Goal: Transaction & Acquisition: Obtain resource

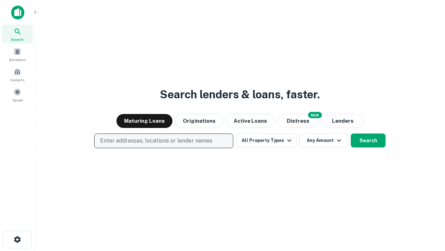
click at [164, 141] on p "Enter addresses, locations or lender names" at bounding box center [156, 140] width 112 height 8
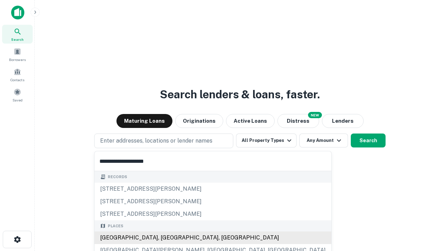
click at [166, 237] on div "Santa Monica, CA, USA" at bounding box center [213, 237] width 237 height 13
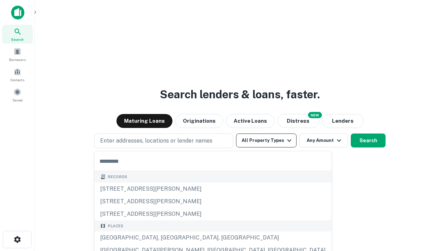
click at [267, 140] on button "All Property Types" at bounding box center [266, 140] width 61 height 14
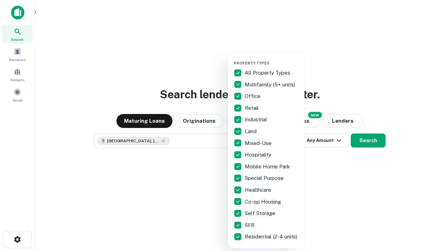
click at [272, 58] on button "button" at bounding box center [272, 58] width 77 height 0
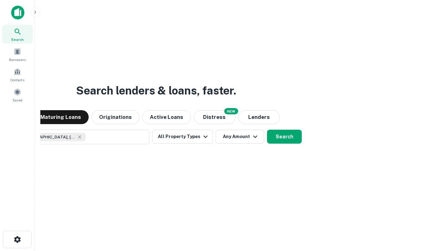
scroll to position [11, 0]
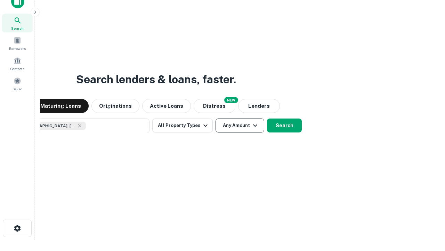
click at [216, 118] on button "Any Amount" at bounding box center [240, 125] width 49 height 14
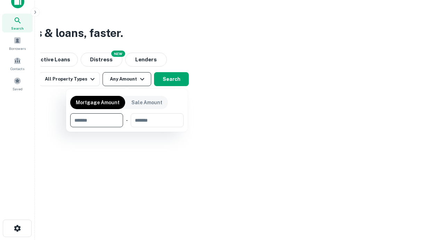
type input "*******"
click at [127, 127] on button "button" at bounding box center [126, 127] width 113 height 0
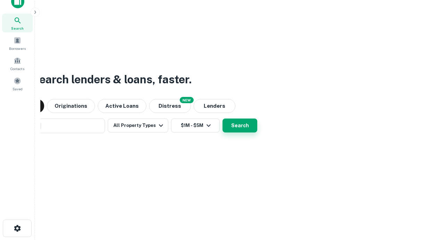
click at [223, 118] on button "Search" at bounding box center [240, 125] width 35 height 14
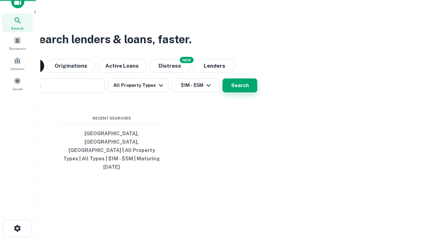
scroll to position [18, 197]
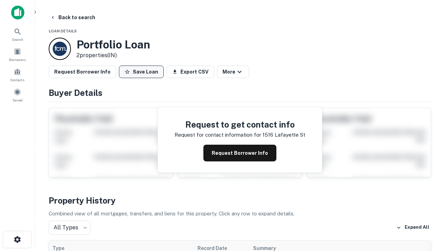
click at [141, 72] on button "Save Loan" at bounding box center [141, 71] width 45 height 13
click at [143, 72] on button "Save Loan" at bounding box center [141, 71] width 45 height 13
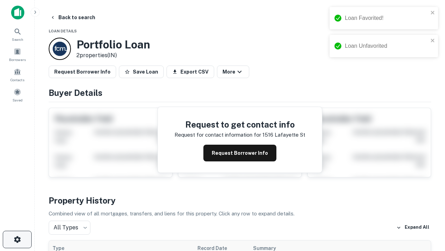
click at [17, 239] on icon "button" at bounding box center [17, 239] width 8 height 8
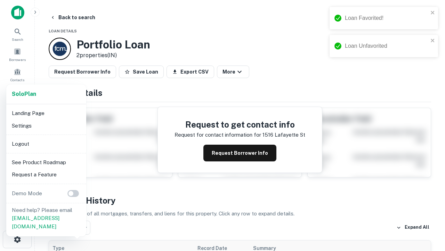
click at [46, 143] on li "Logout" at bounding box center [46, 143] width 74 height 13
